Goal: Find specific page/section: Find specific page/section

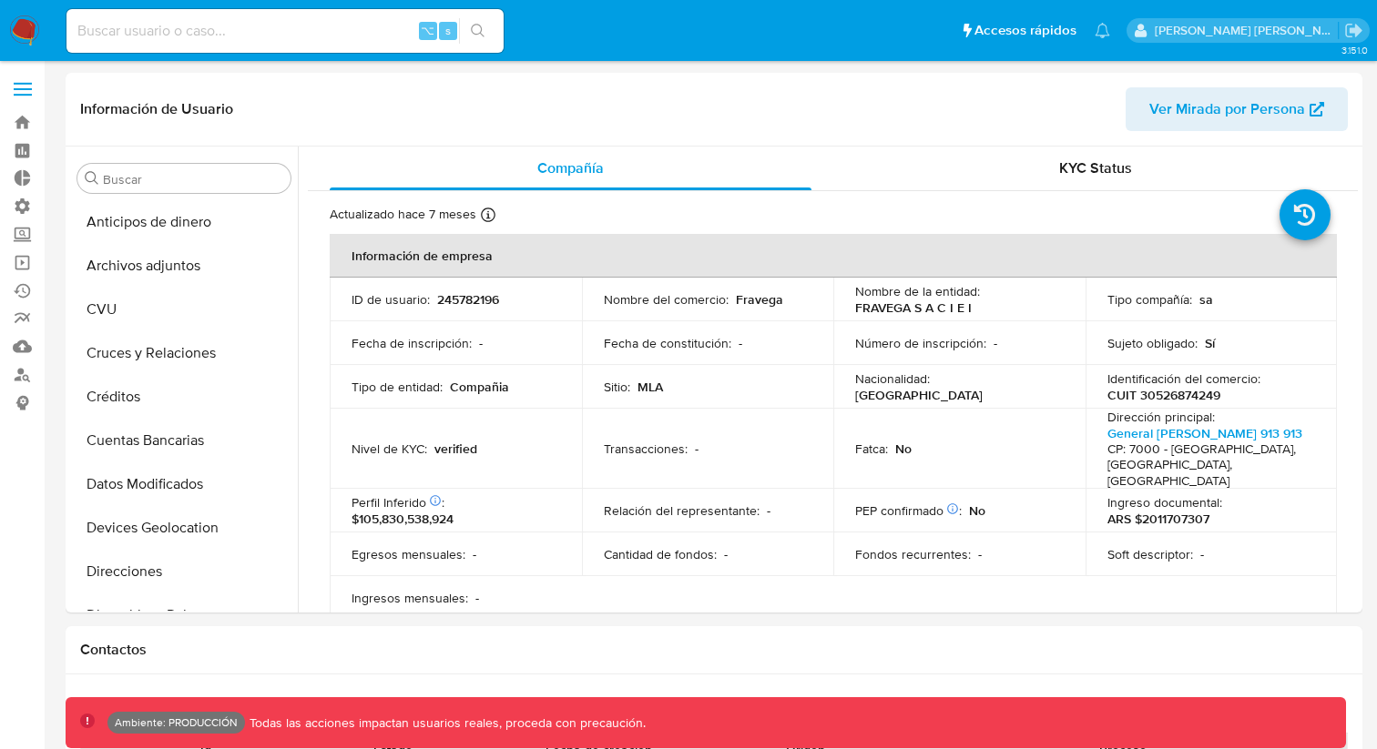
select select "10"
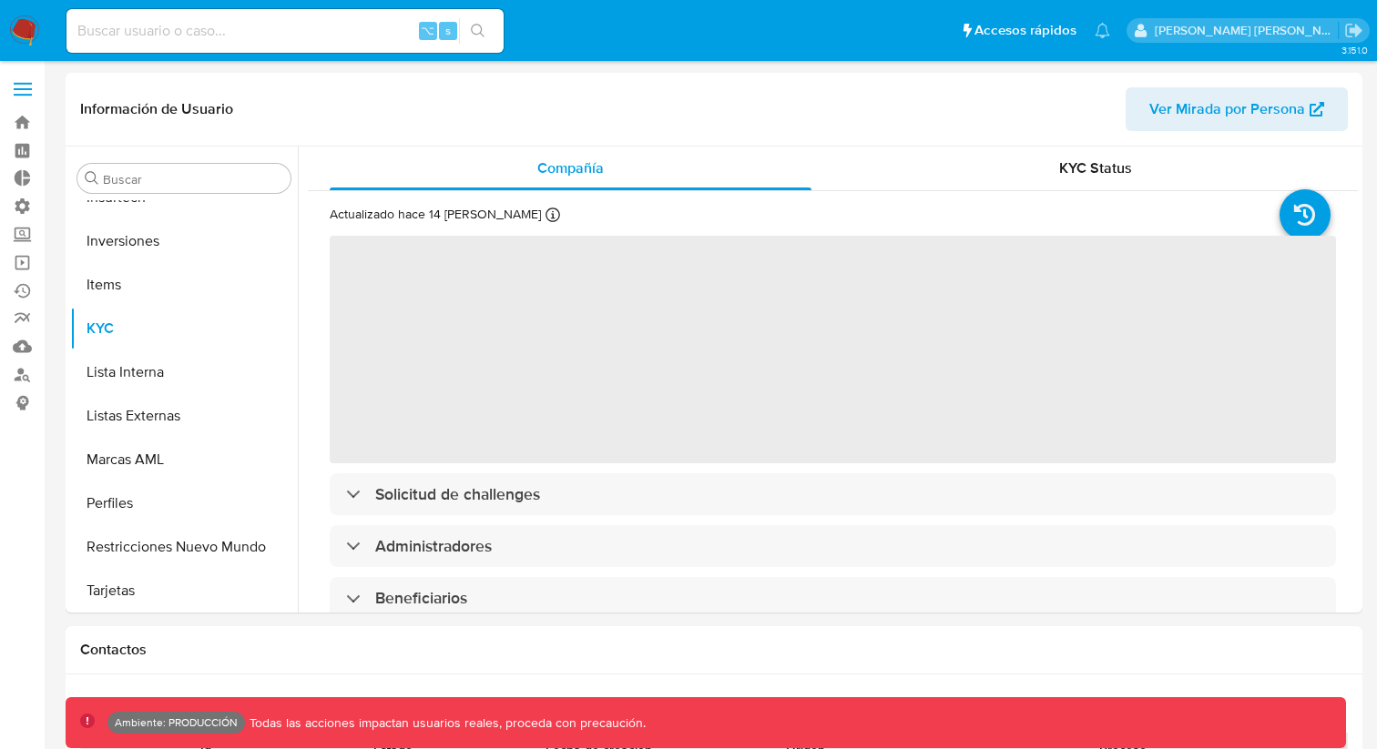
scroll to position [813, 0]
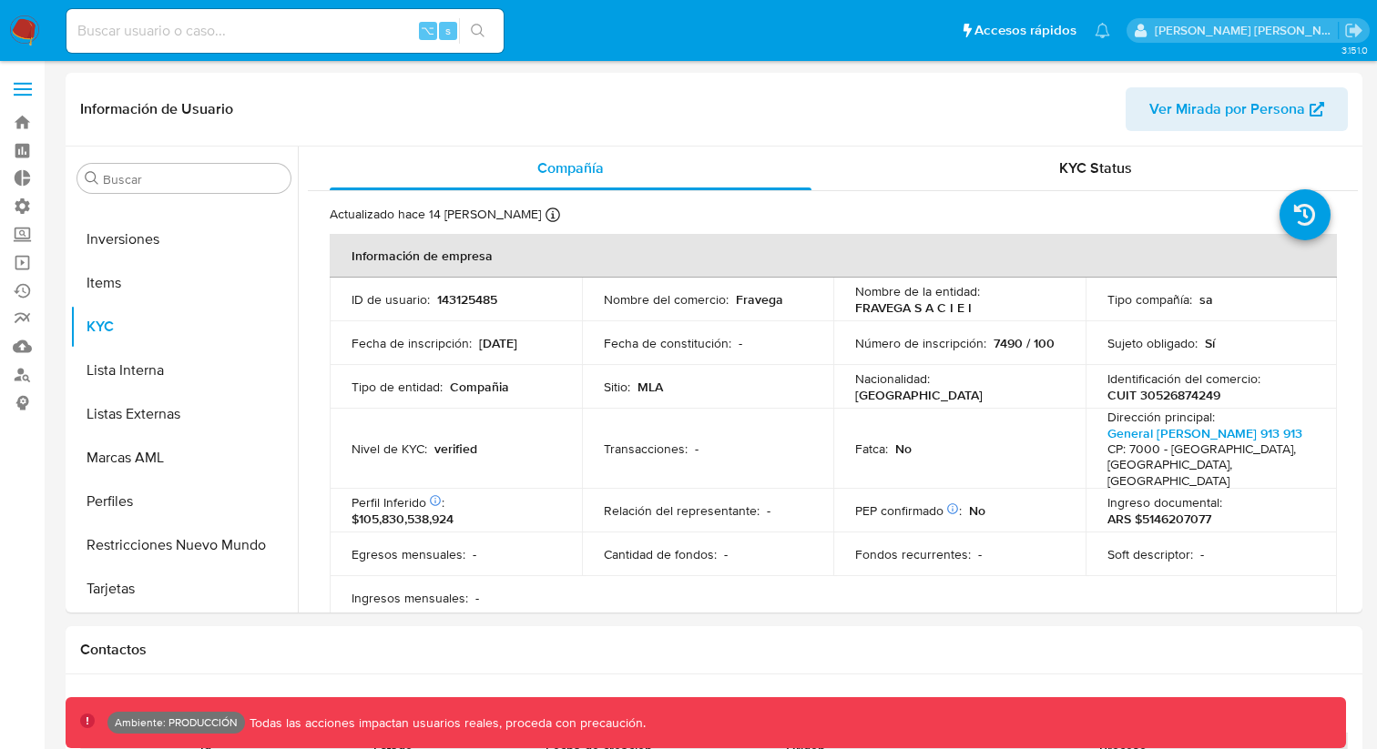
select select "10"
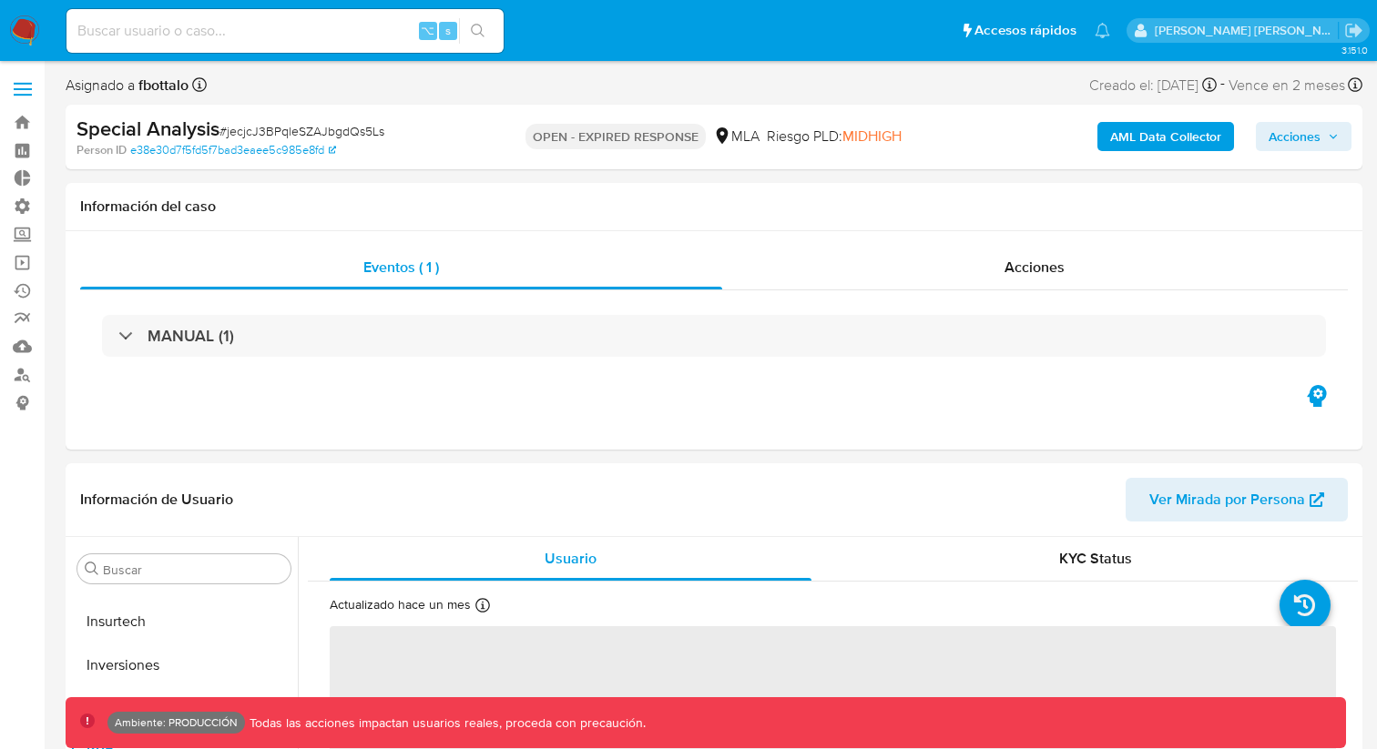
scroll to position [813, 0]
click at [1144, 143] on b "AML Data Collector" at bounding box center [1165, 136] width 111 height 29
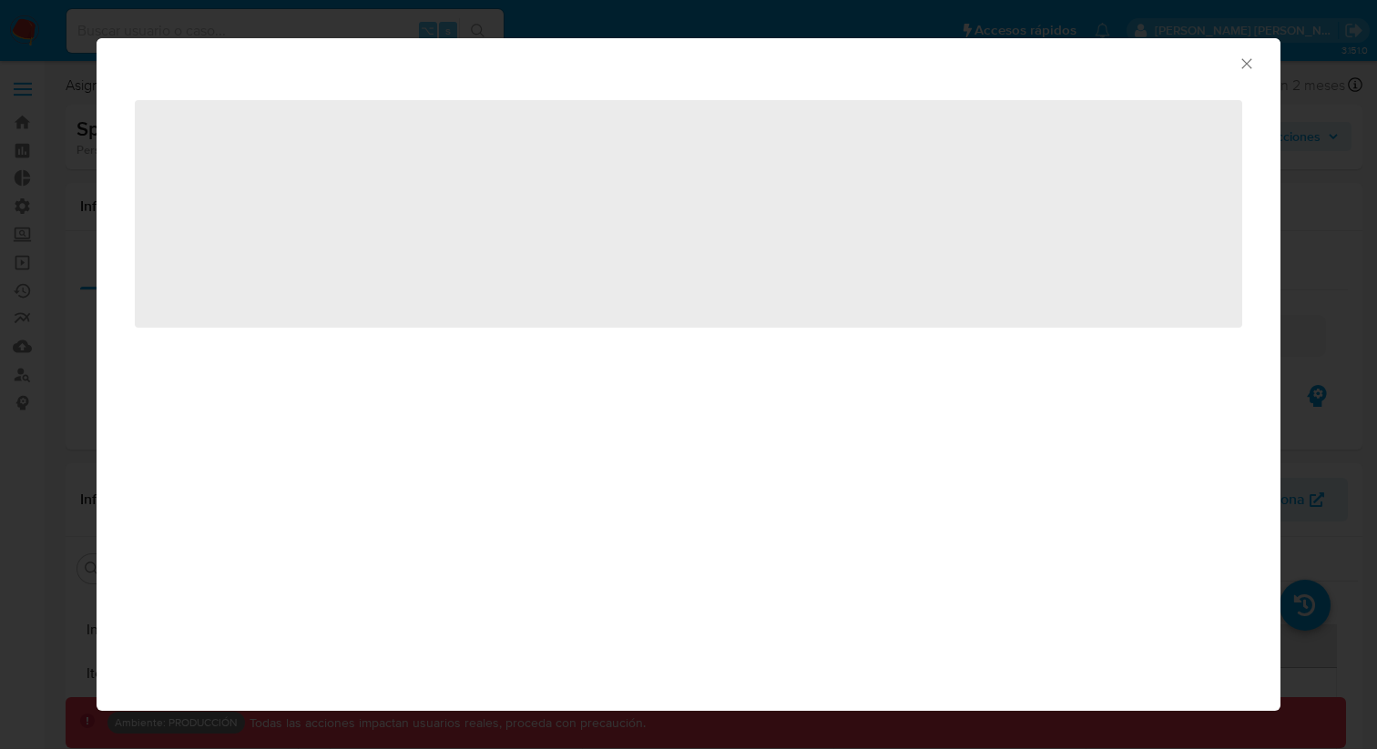
select select "10"
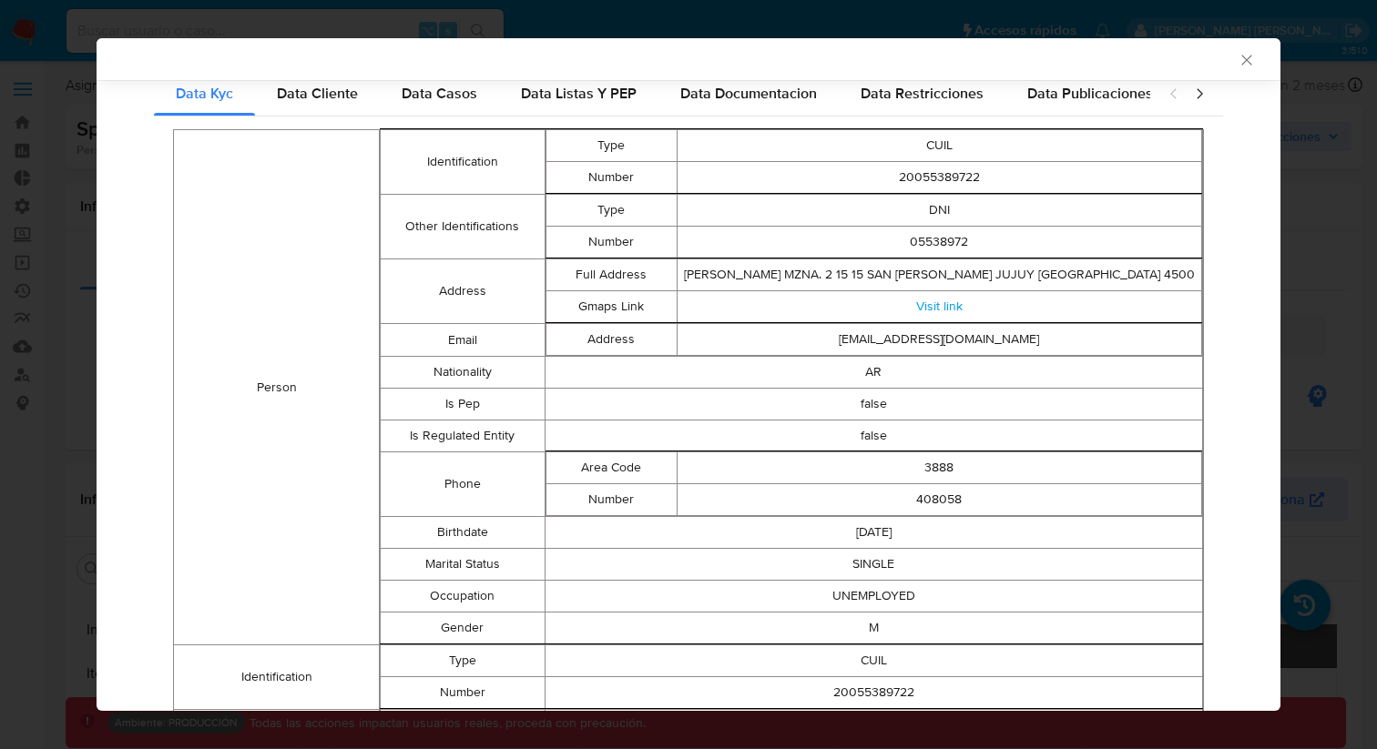
scroll to position [289, 0]
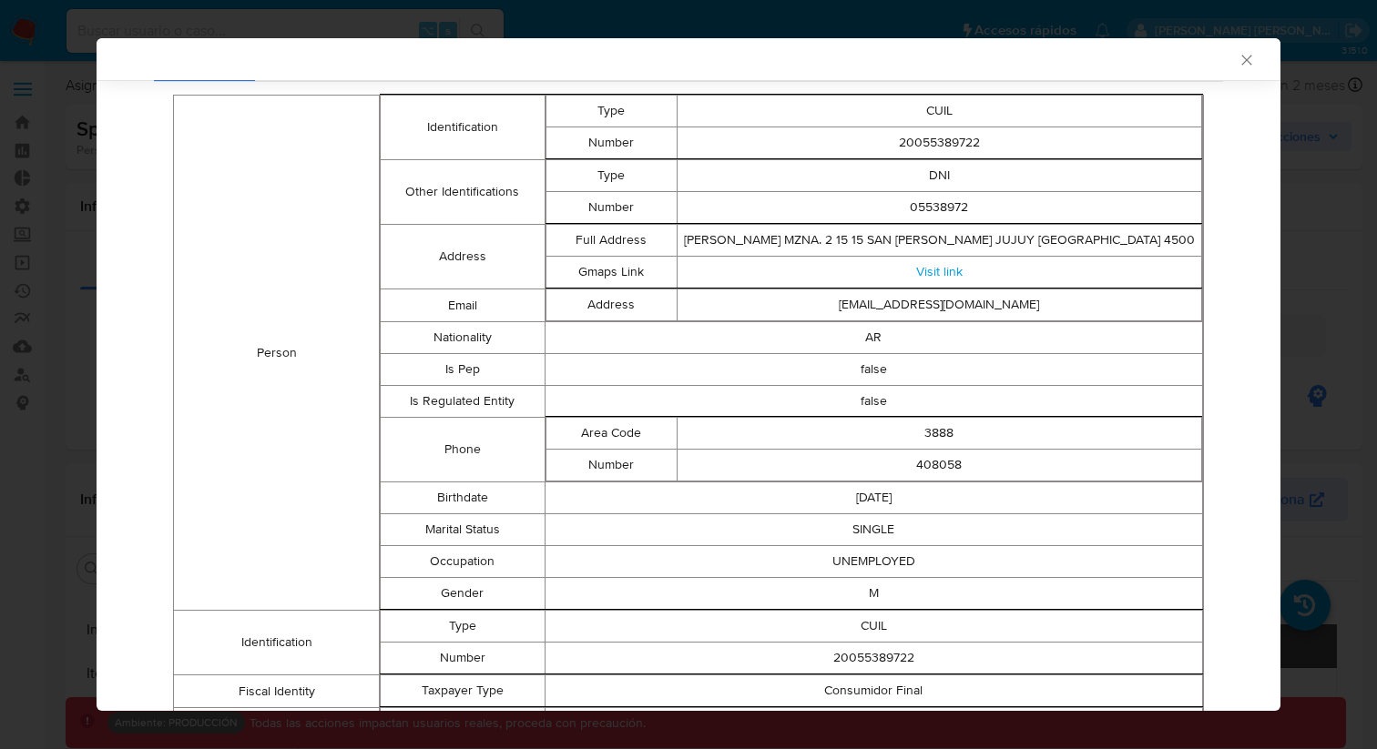
click at [1251, 55] on icon "Cerrar ventana" at bounding box center [1247, 60] width 18 height 18
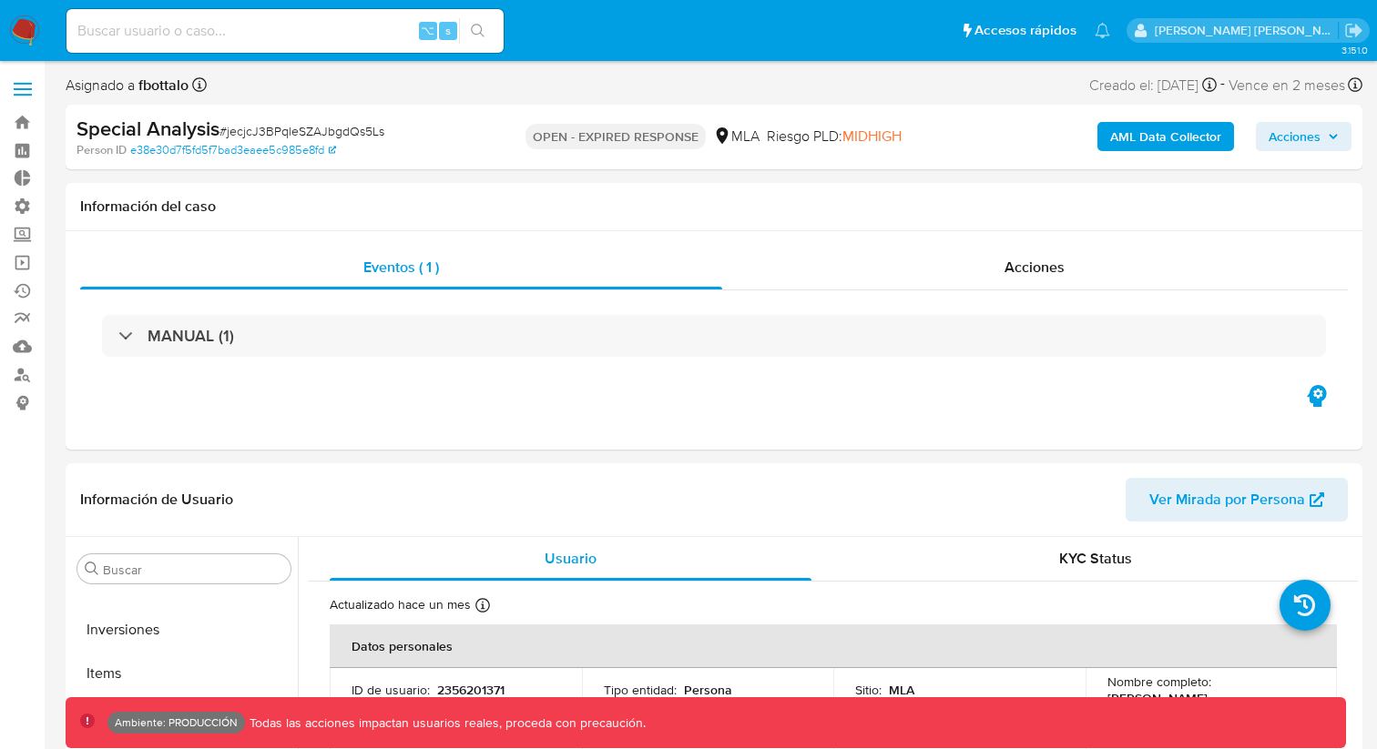
click at [1175, 135] on b "AML Data Collector" at bounding box center [1165, 136] width 111 height 29
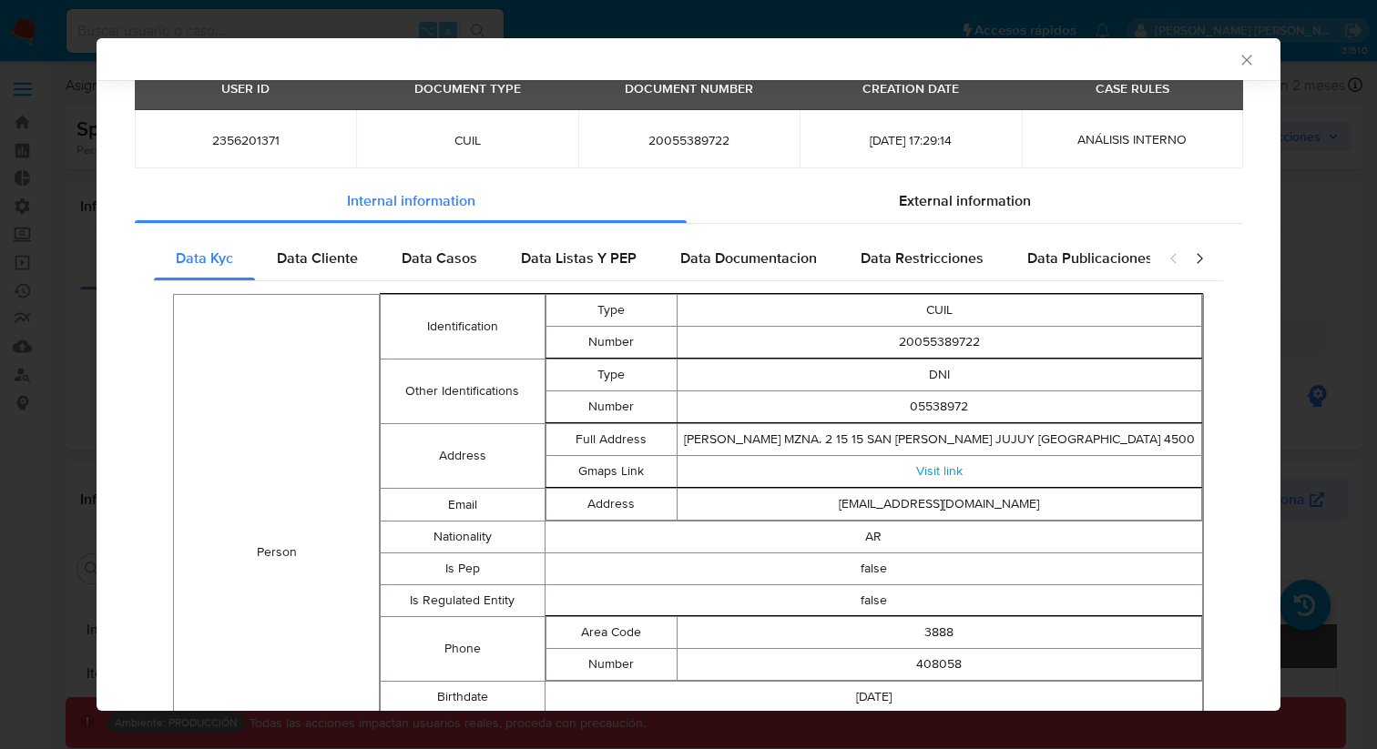
scroll to position [92, 0]
